Goal: Task Accomplishment & Management: Use online tool/utility

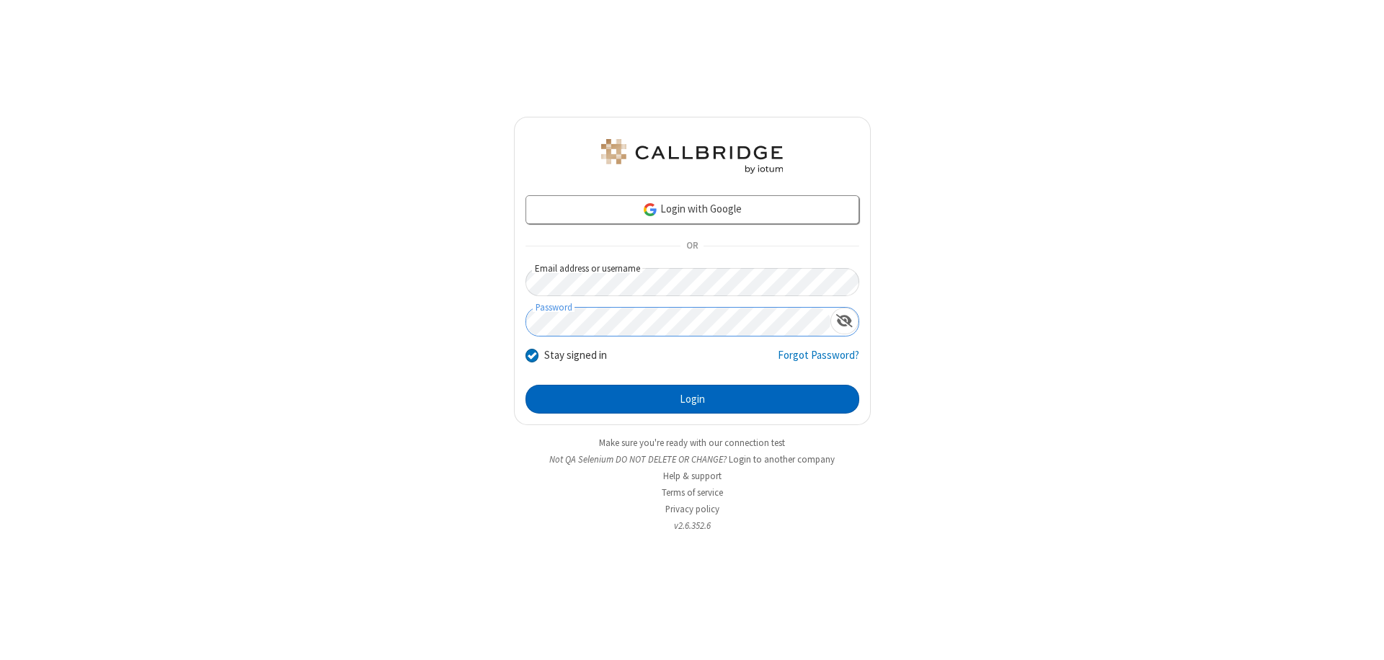
click at [692, 399] on button "Login" at bounding box center [692, 399] width 334 height 29
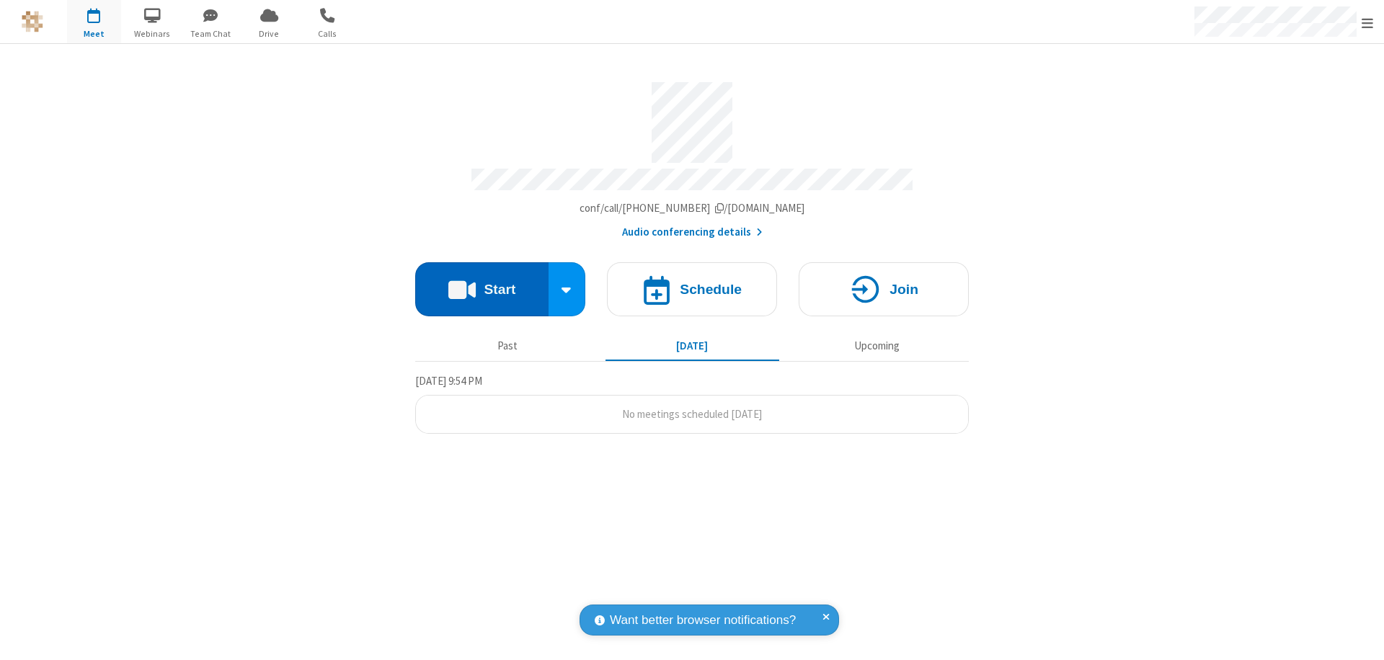
click at [481, 283] on button "Start" at bounding box center [481, 289] width 133 height 54
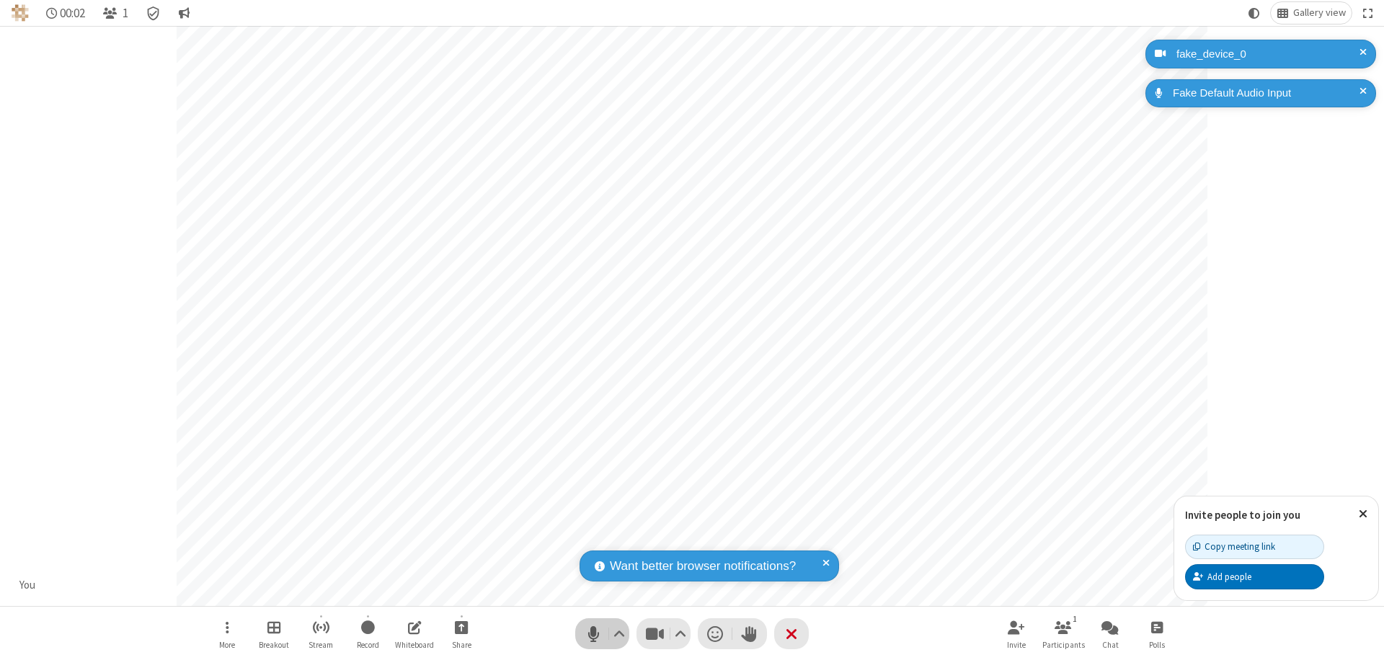
click at [593, 633] on span "Mute (⌘+Shift+A)" at bounding box center [593, 633] width 22 height 21
click at [593, 633] on span "Unmute (⌘+Shift+A)" at bounding box center [593, 633] width 22 height 21
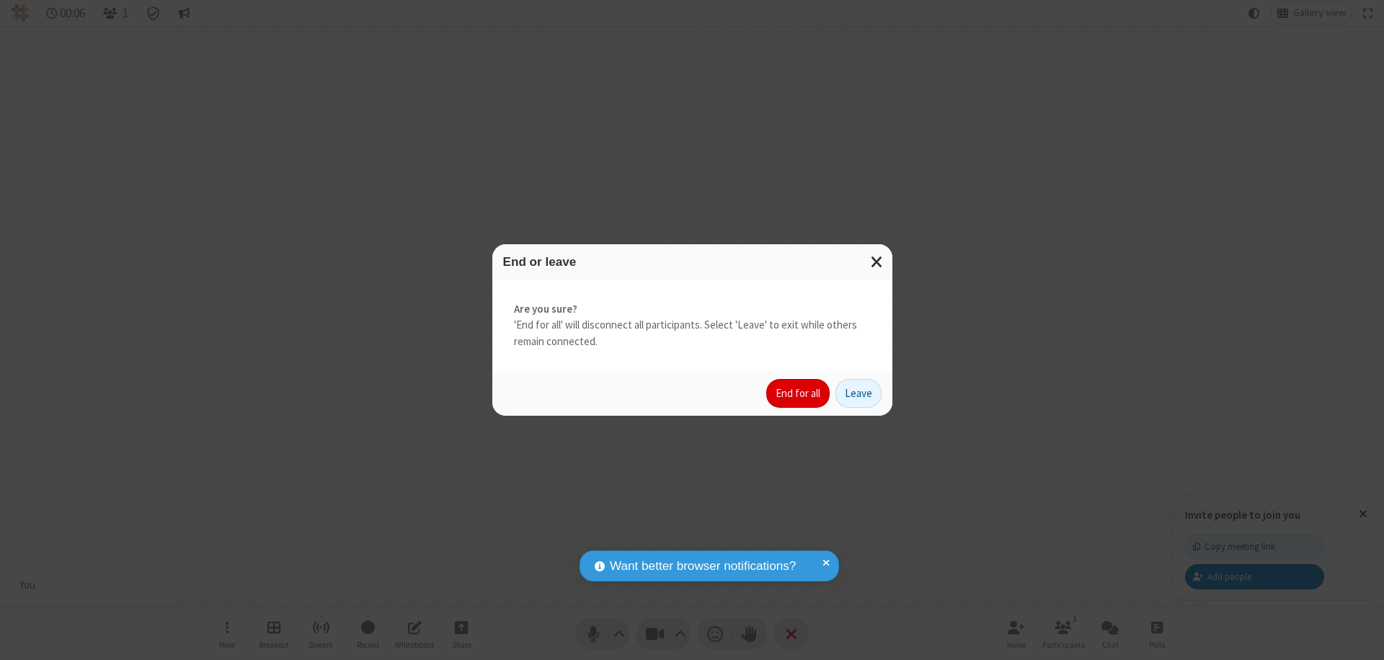
click at [799, 393] on button "End for all" at bounding box center [797, 393] width 63 height 29
